Goal: Task Accomplishment & Management: Use online tool/utility

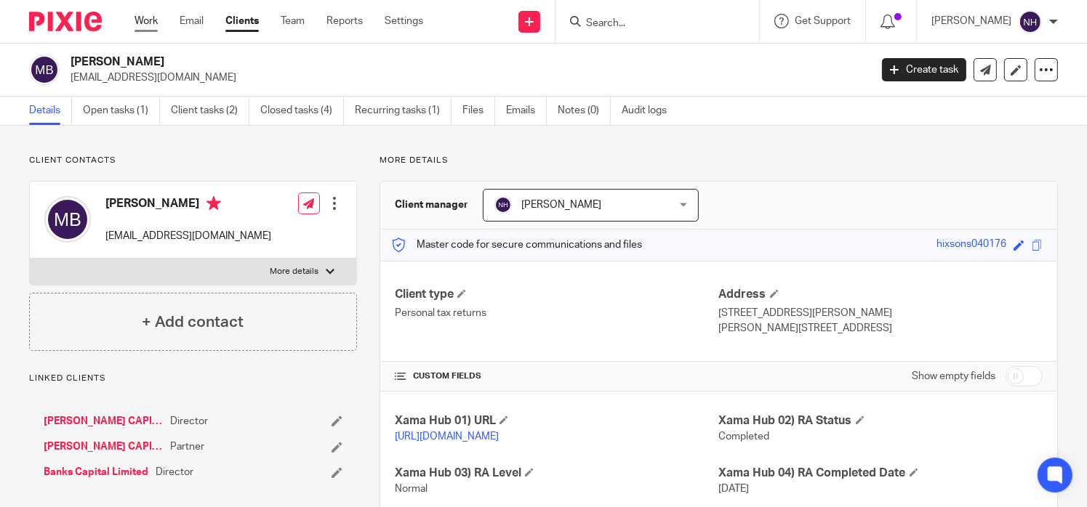
click at [148, 23] on link "Work" at bounding box center [145, 21] width 23 height 15
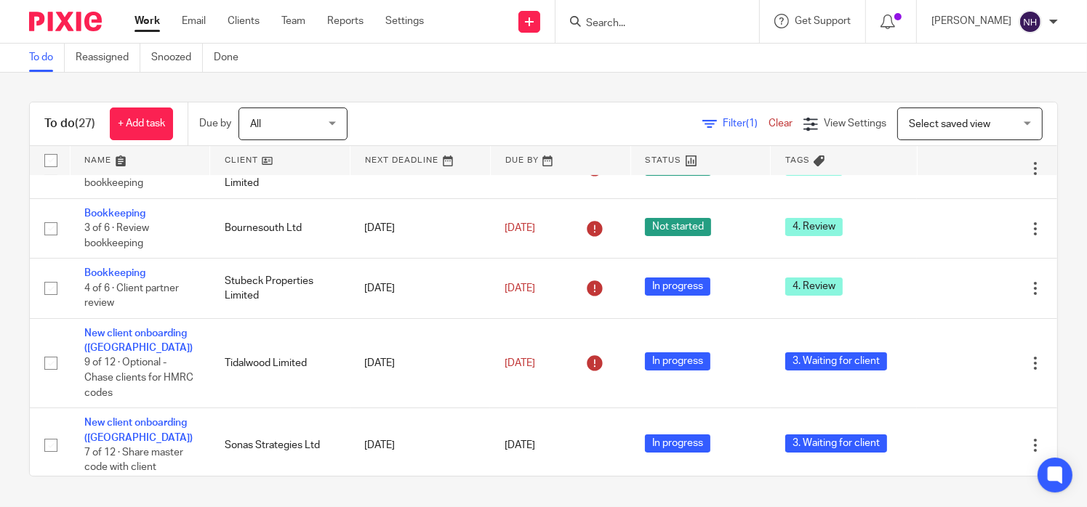
scroll to position [291, 0]
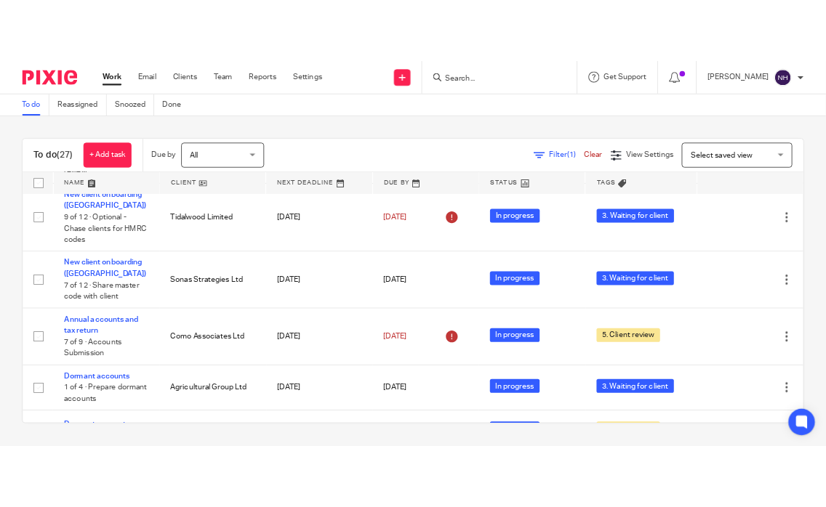
scroll to position [322, 0]
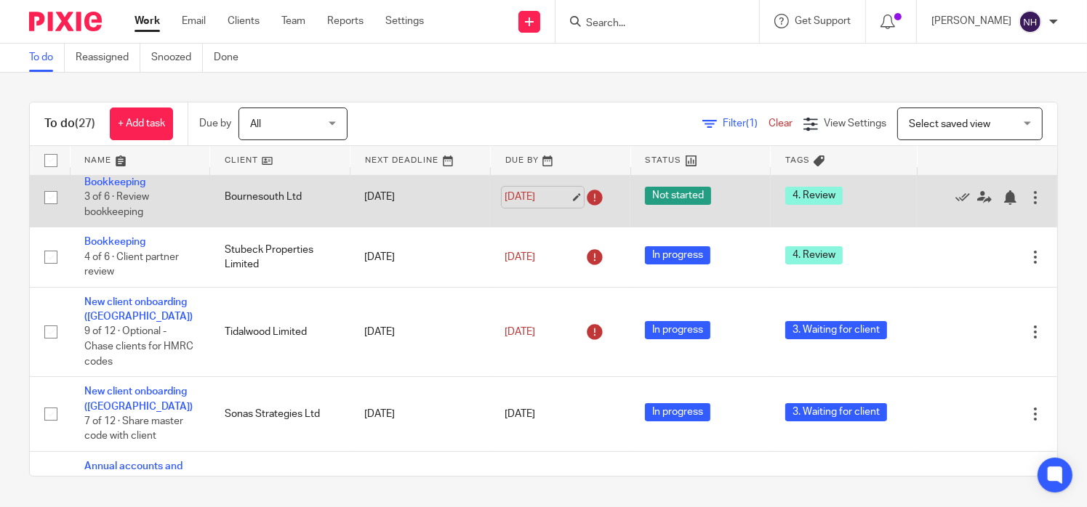
drag, startPoint x: 501, startPoint y: 192, endPoint x: 515, endPoint y: 211, distance: 23.8
click at [509, 204] on td "[DATE]" at bounding box center [560, 197] width 140 height 60
